Goal: Check status: Check status

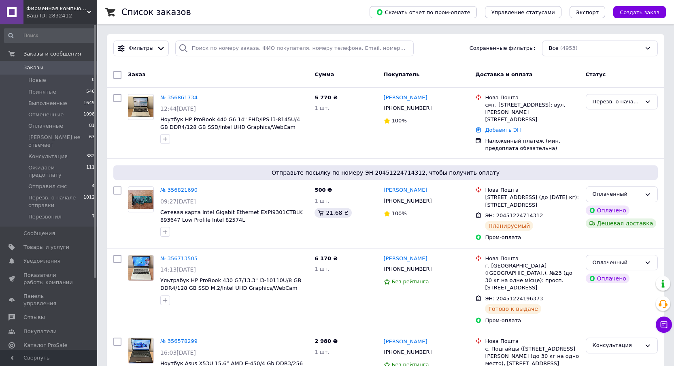
click at [65, 69] on span "Заказы" at bounding box center [48, 67] width 51 height 7
click at [46, 67] on span "Заказы" at bounding box center [48, 67] width 51 height 7
